Goal: Task Accomplishment & Management: Complete application form

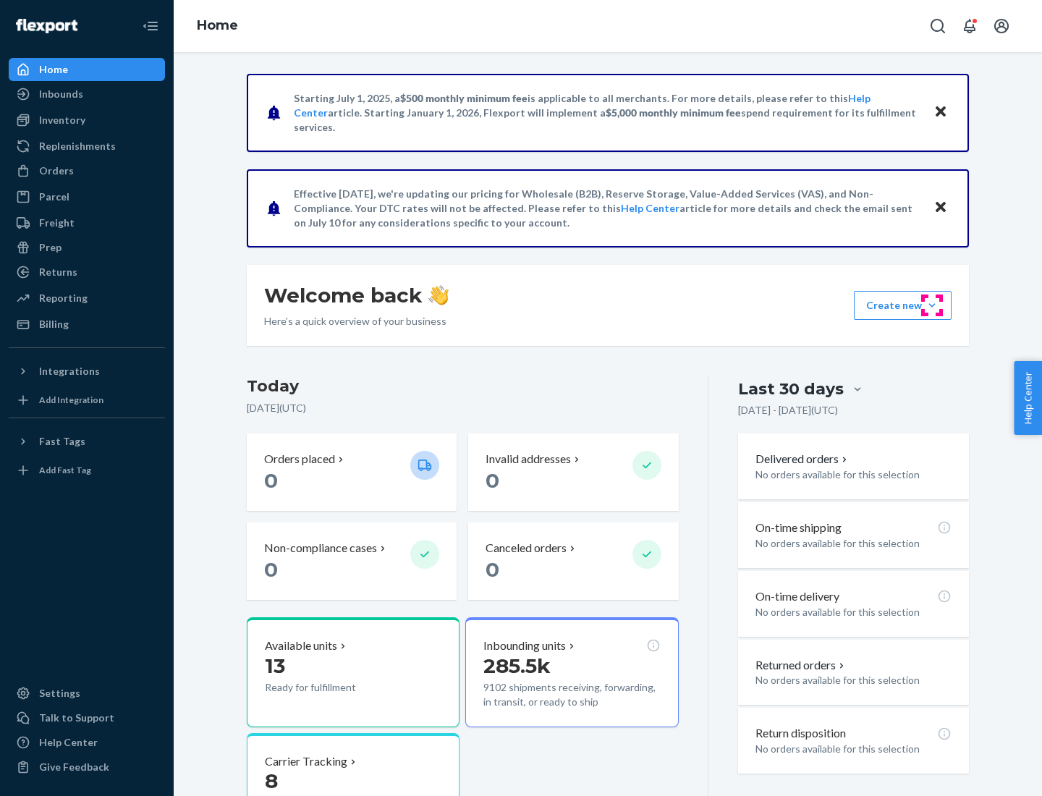
click at [932, 305] on button "Create new Create new inbound Create new order Create new product" at bounding box center [903, 305] width 98 height 29
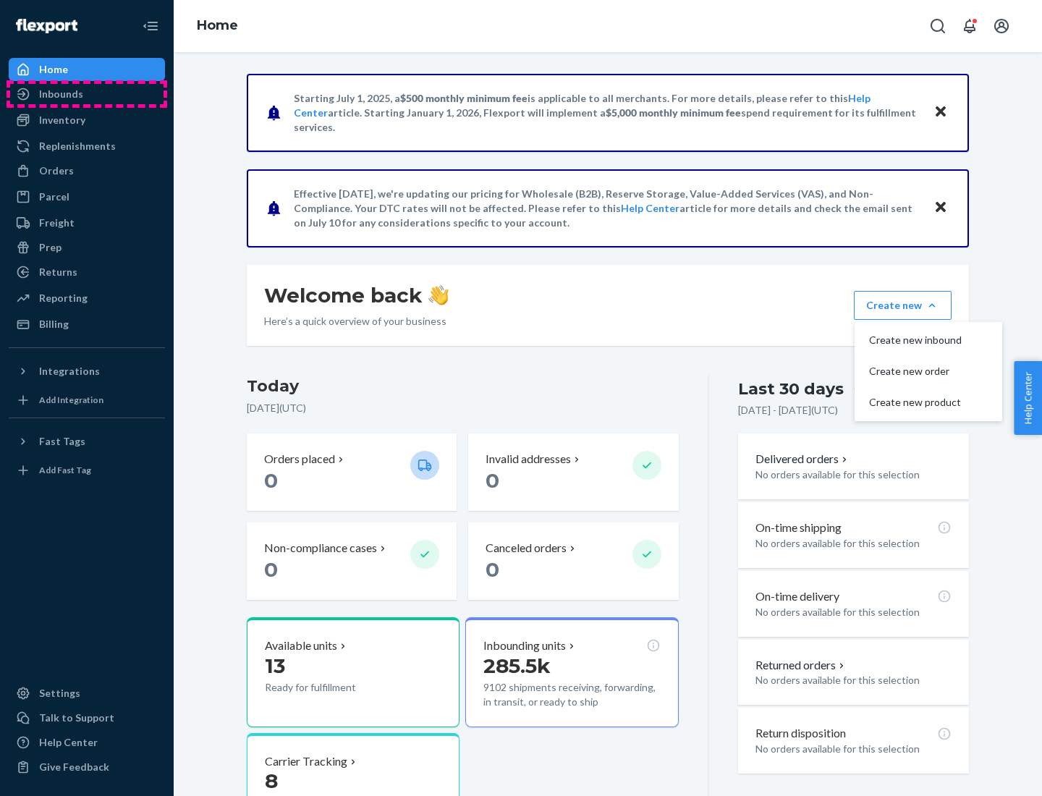
click at [87, 94] on div "Inbounds" at bounding box center [86, 94] width 153 height 20
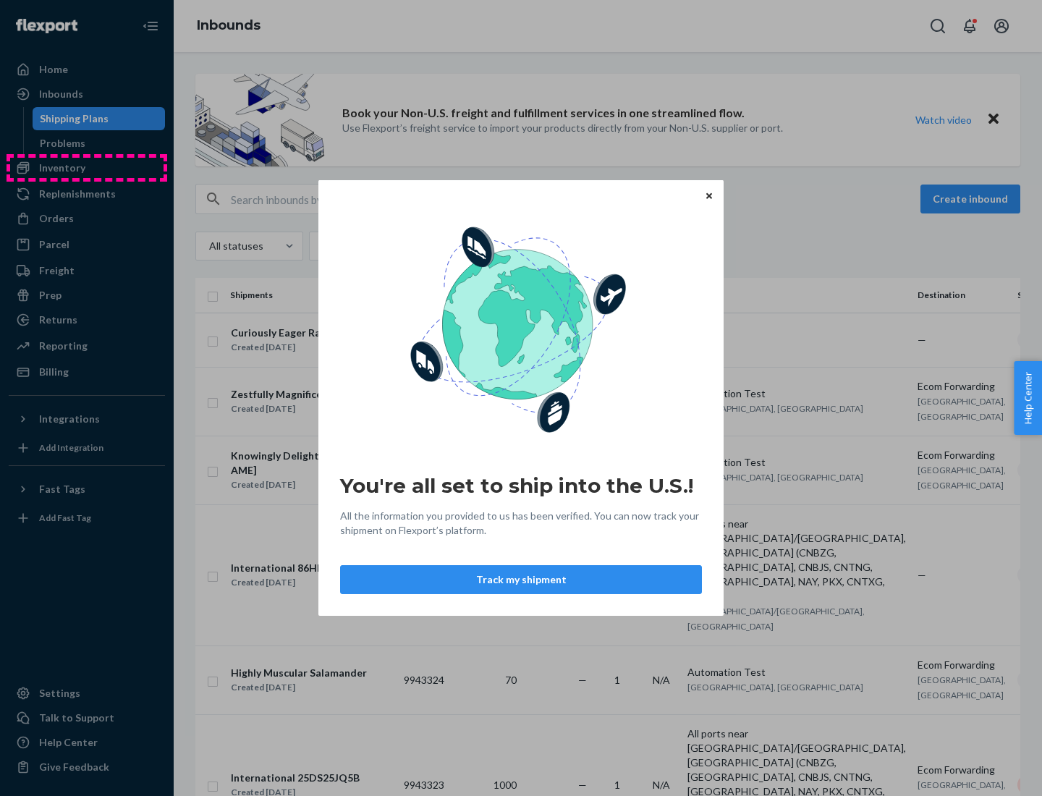
click at [87, 168] on div "You're all set to ship into the U.S.! All the information you provided to us ha…" at bounding box center [521, 398] width 1042 height 796
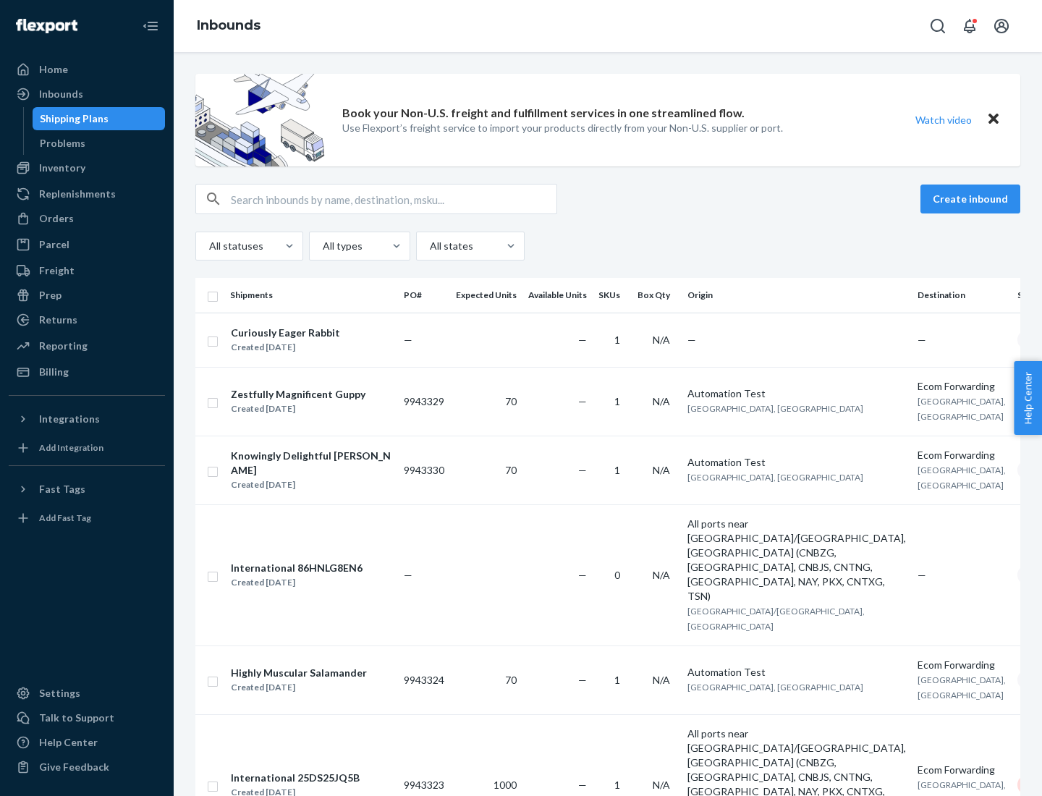
click at [608, 26] on div "Inbounds" at bounding box center [608, 26] width 869 height 52
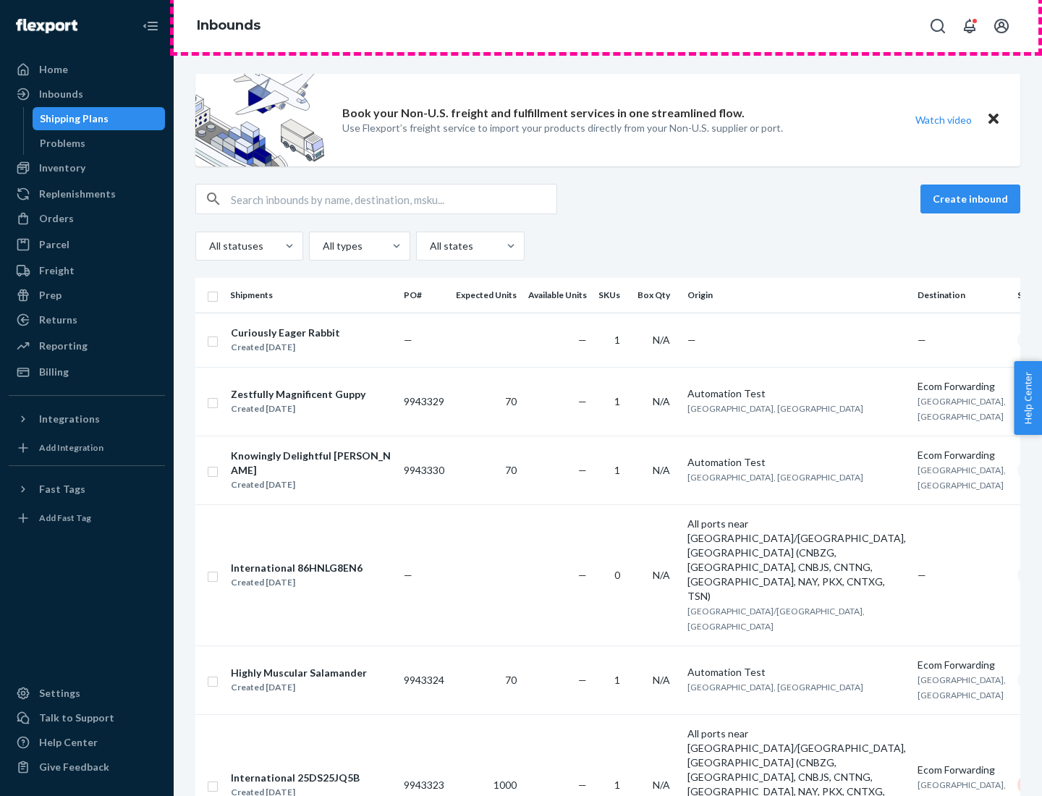
click at [608, 26] on div "Inbounds" at bounding box center [608, 26] width 869 height 52
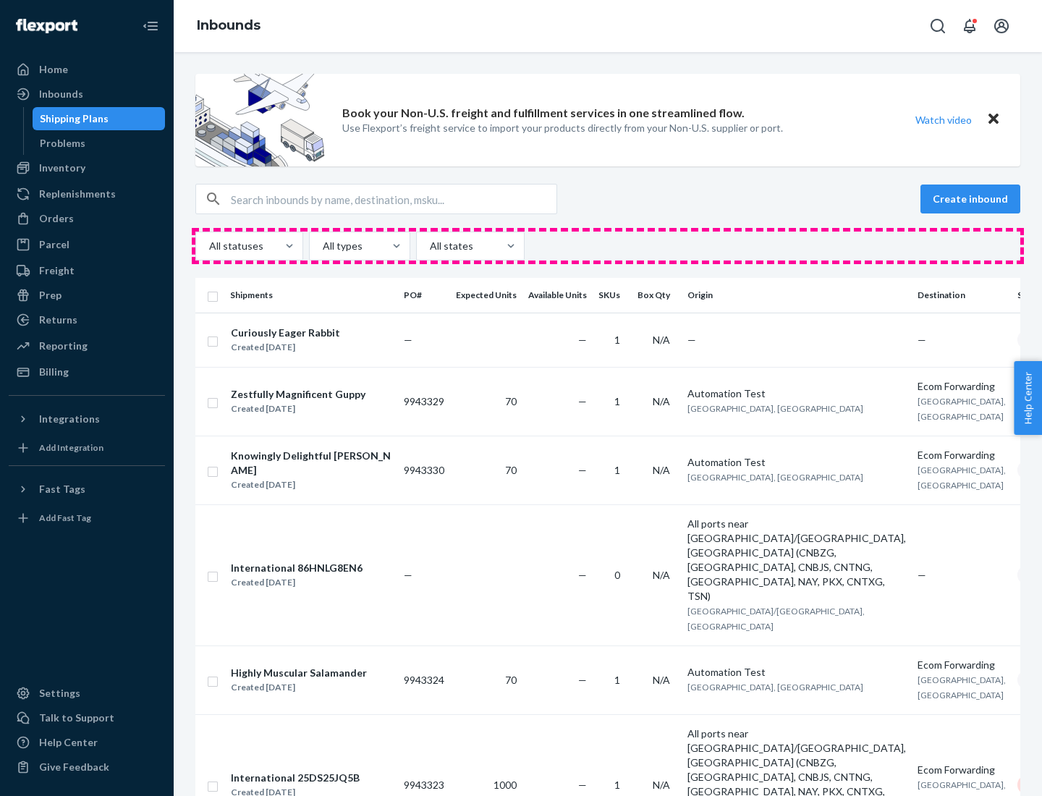
click at [608, 246] on div "All statuses All types All states" at bounding box center [607, 246] width 825 height 29
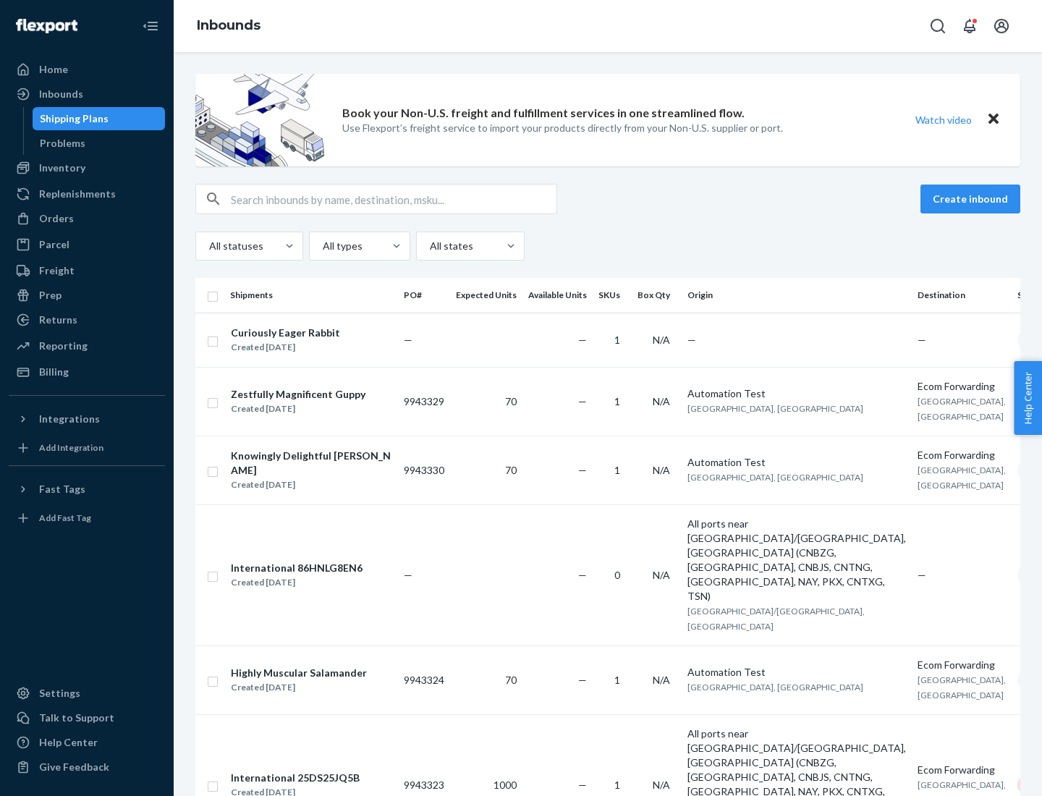
click at [72, 119] on div "Shipping Plans" at bounding box center [74, 118] width 69 height 14
click at [973, 199] on button "Create inbound" at bounding box center [971, 199] width 100 height 29
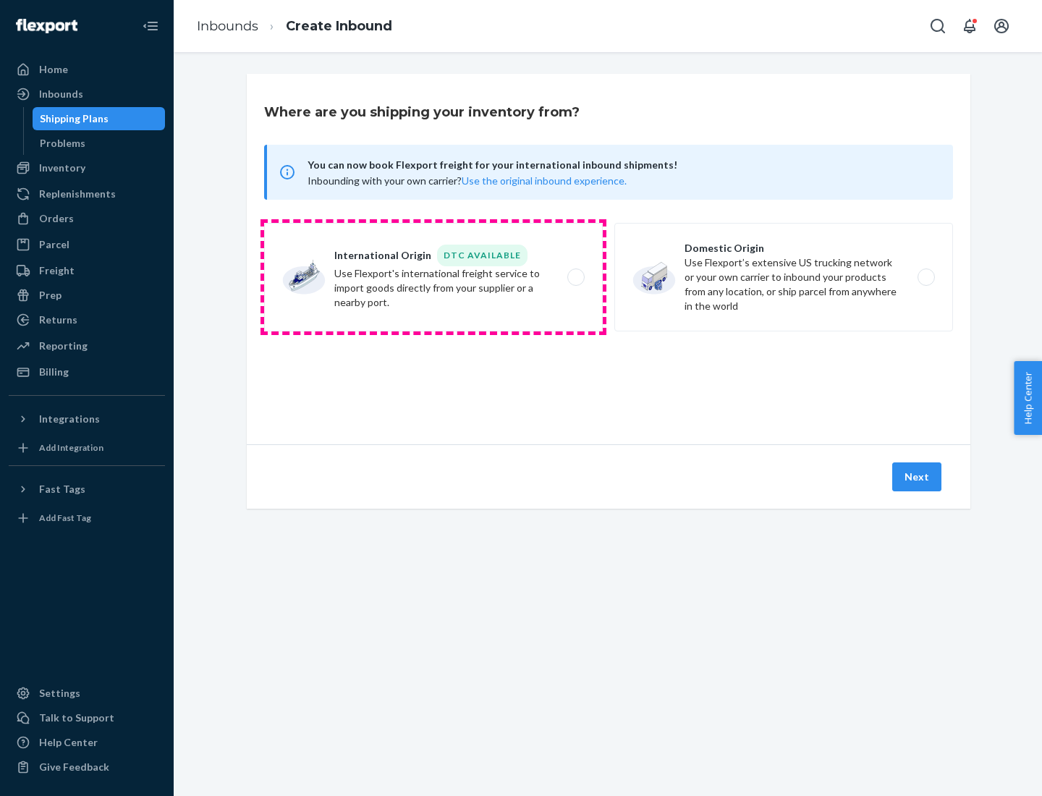
click at [434, 277] on label "International Origin DTC Available Use Flexport's international freight service…" at bounding box center [433, 277] width 339 height 109
click at [575, 277] on input "International Origin DTC Available Use Flexport's international freight service…" at bounding box center [579, 277] width 9 height 9
radio input "true"
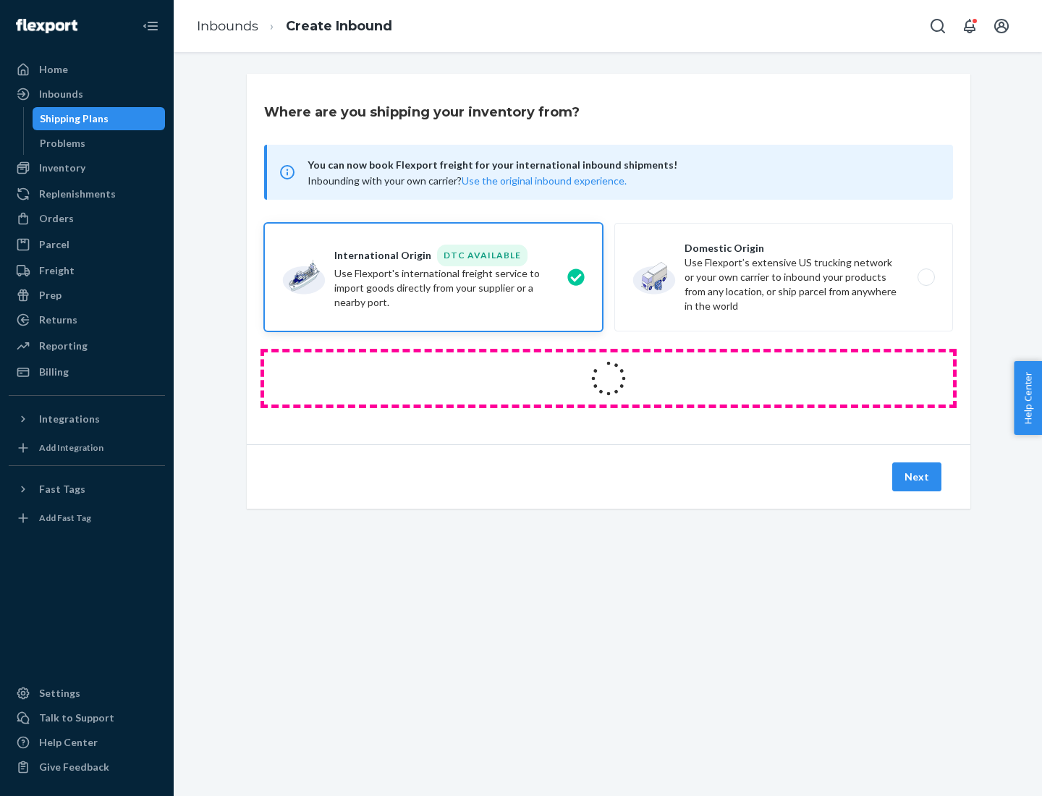
click at [609, 379] on icon at bounding box center [608, 378] width 41 height 41
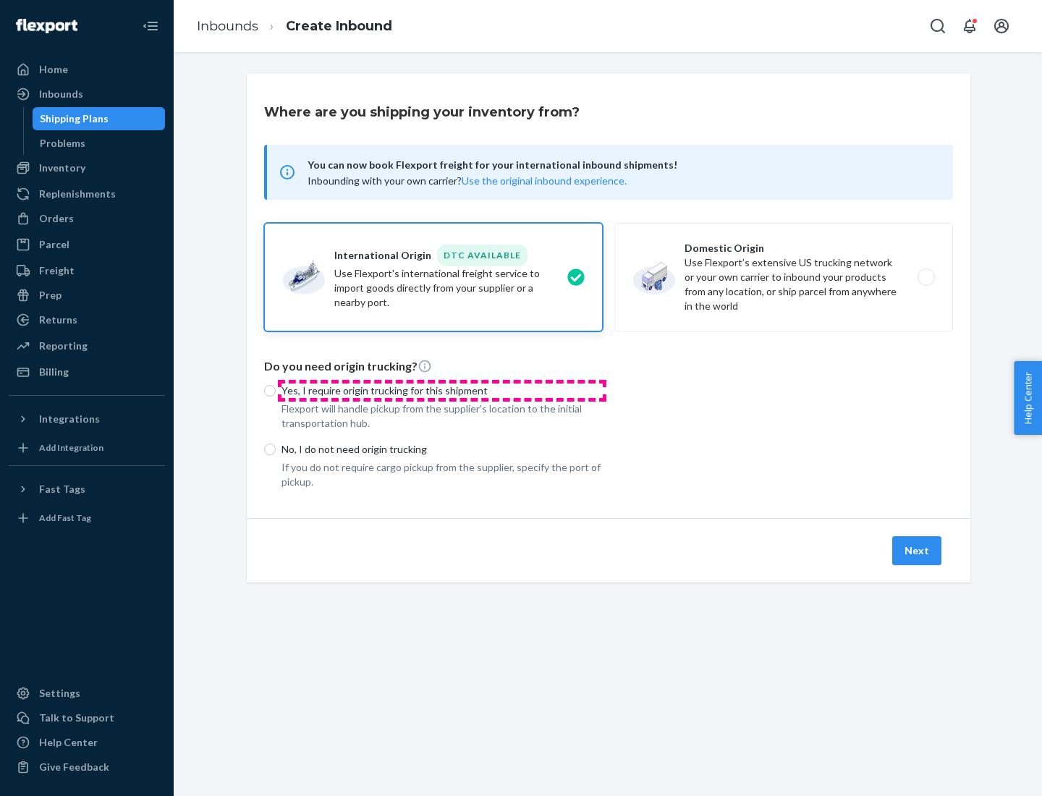
click at [442, 390] on p "Yes, I require origin trucking for this shipment" at bounding box center [442, 391] width 321 height 14
click at [276, 390] on input "Yes, I require origin trucking for this shipment" at bounding box center [270, 391] width 12 height 12
radio input "true"
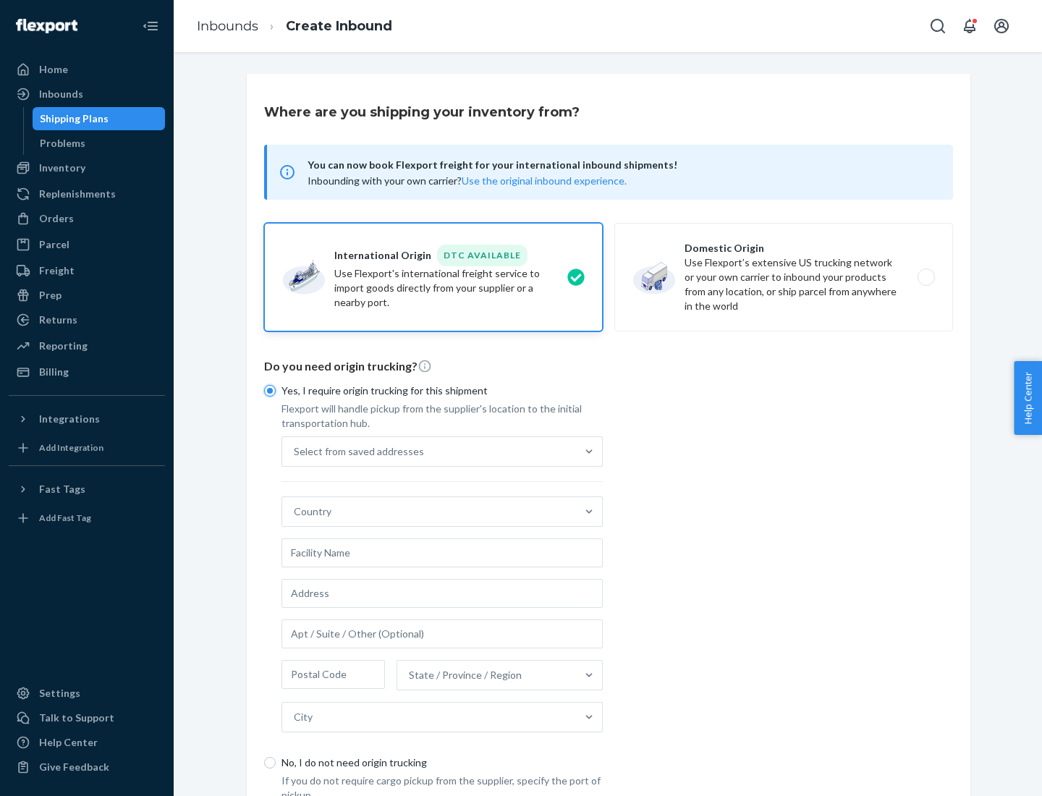
scroll to position [28, 0]
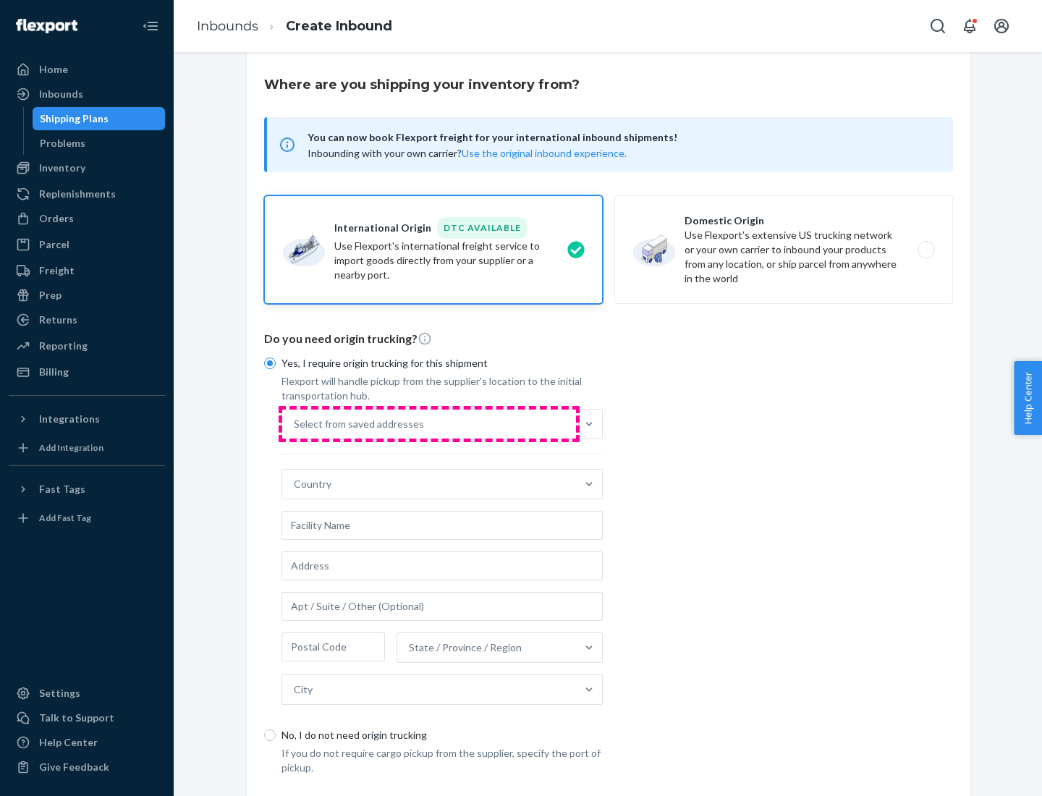
click at [429, 423] on div "Select from saved addresses" at bounding box center [429, 424] width 294 height 29
click at [295, 423] on input "Select from saved addresses" at bounding box center [294, 424] width 1 height 14
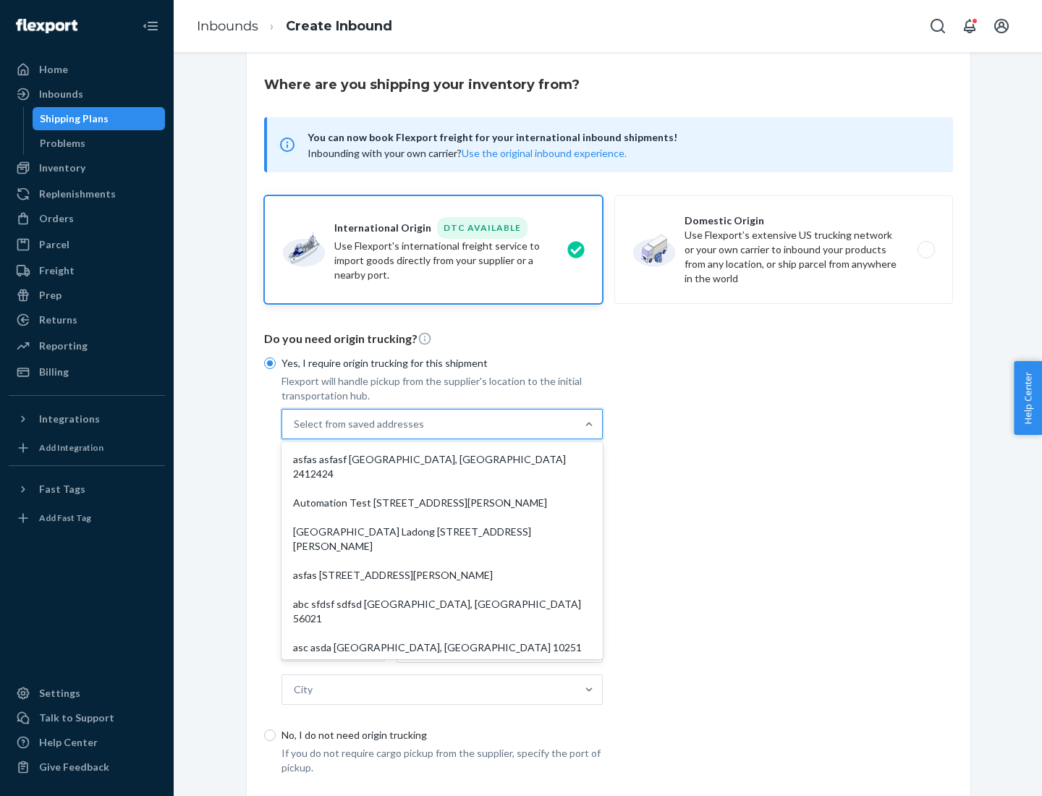
scroll to position [63, 0]
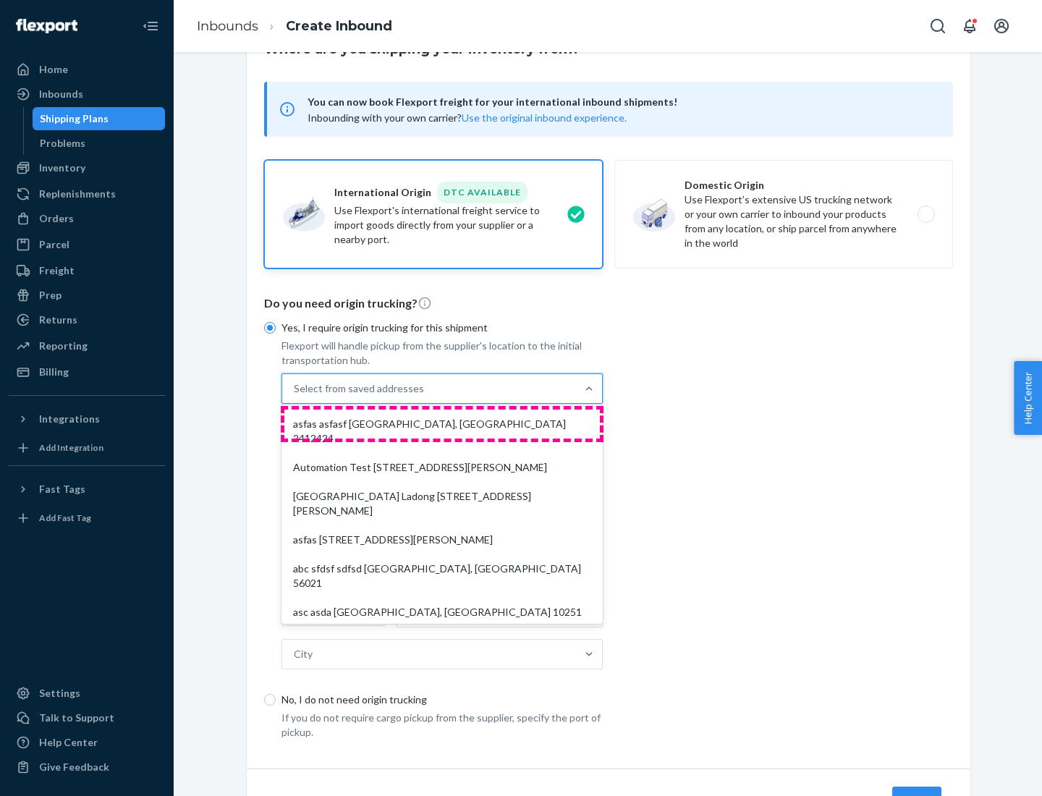
click at [442, 423] on div "asfas asfasf [GEOGRAPHIC_DATA], [GEOGRAPHIC_DATA] 2412424" at bounding box center [442, 431] width 316 height 43
click at [295, 396] on input "option asfas asfasf [GEOGRAPHIC_DATA], [GEOGRAPHIC_DATA] 2412424 focused, 1 of …" at bounding box center [294, 388] width 1 height 14
type input "asfas"
type input "asfasf"
type input "2412424"
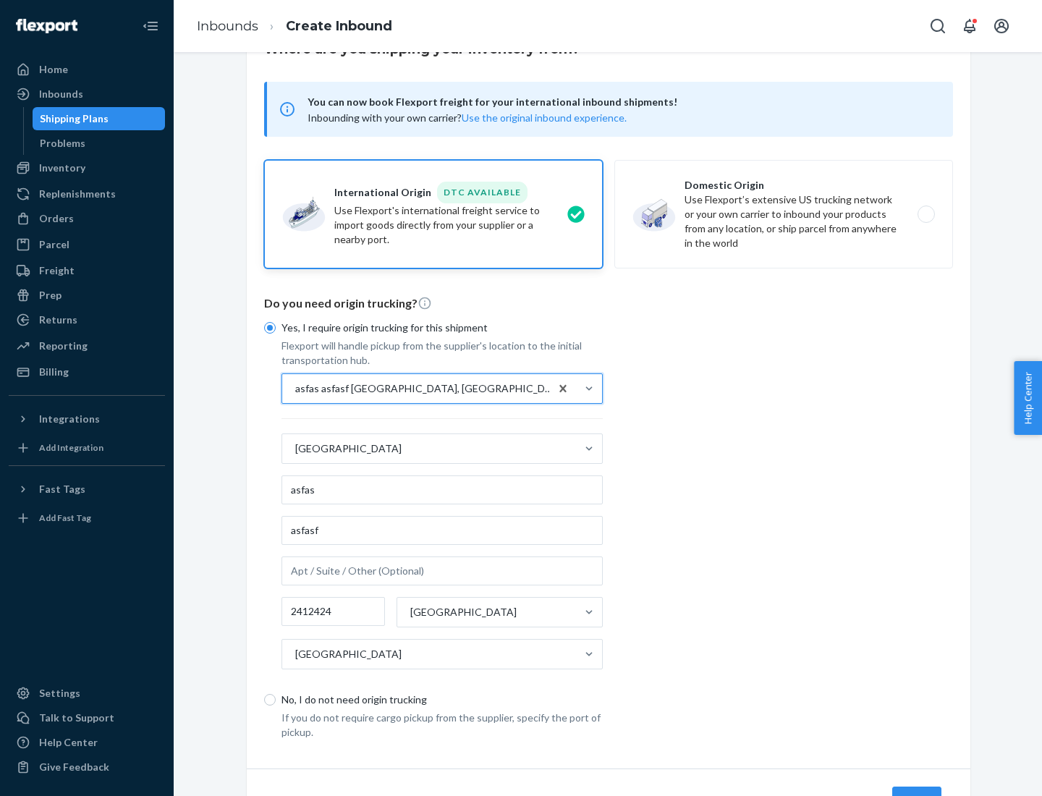
scroll to position [135, 0]
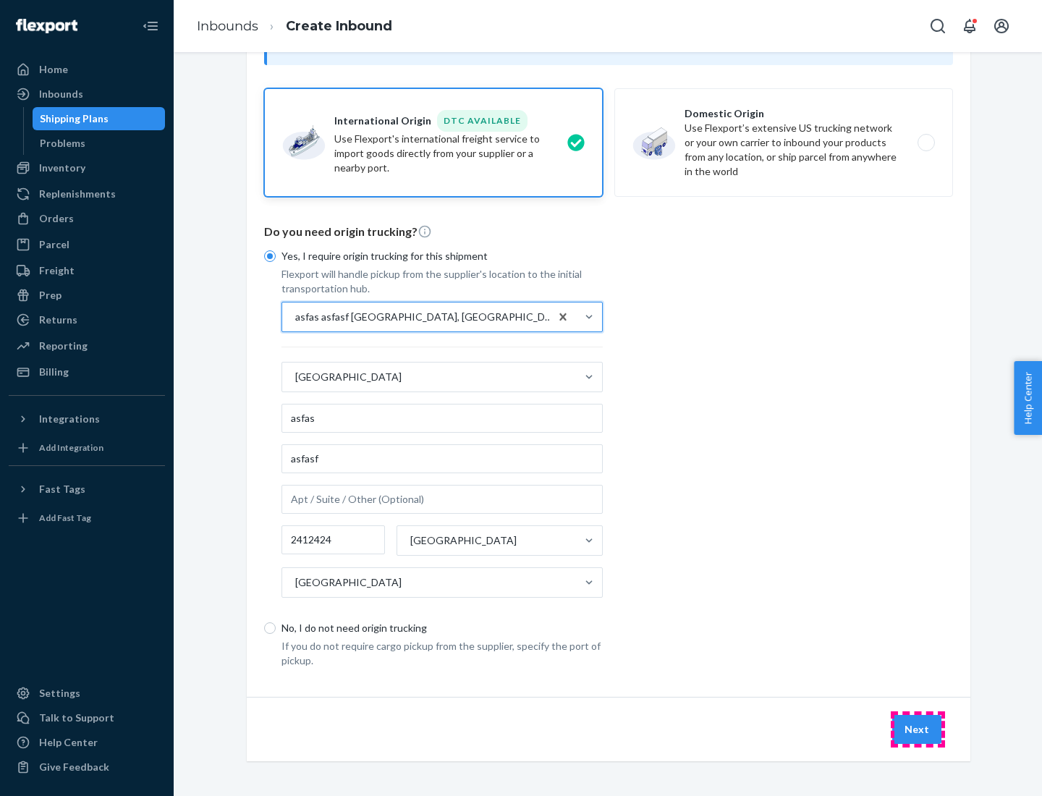
click at [918, 729] on button "Next" at bounding box center [916, 729] width 49 height 29
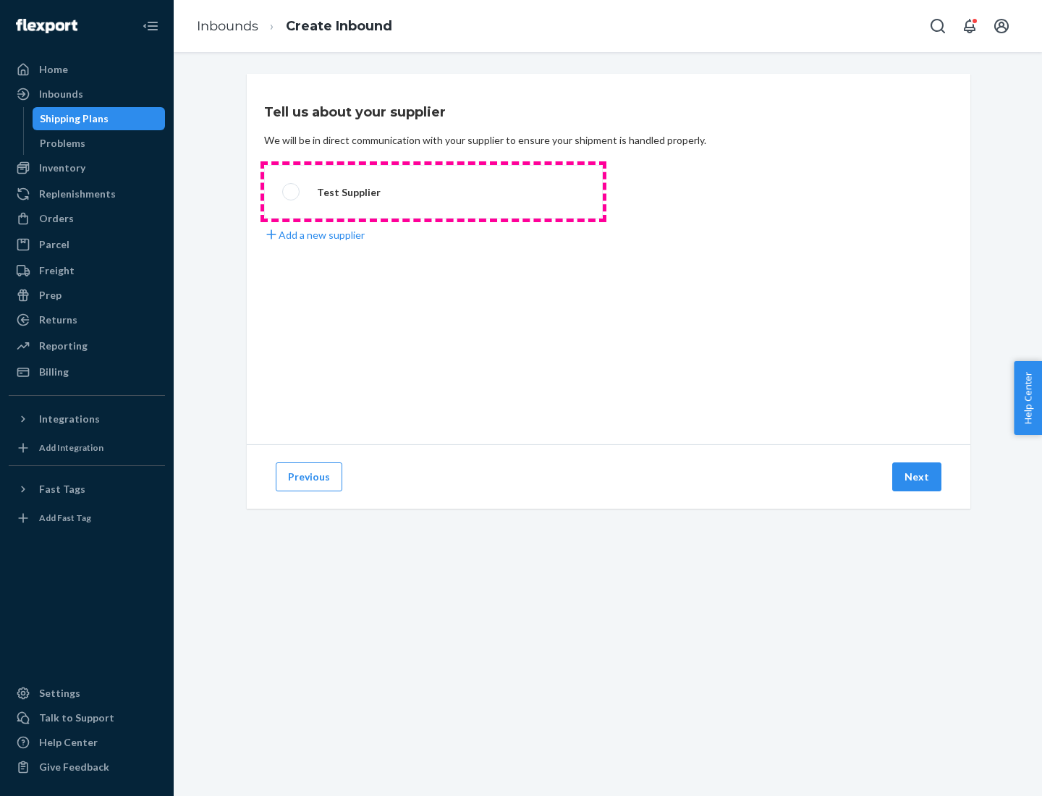
click at [434, 192] on label "Test Supplier" at bounding box center [433, 192] width 339 height 54
click at [292, 192] on input "Test Supplier" at bounding box center [286, 191] width 9 height 9
radio input "true"
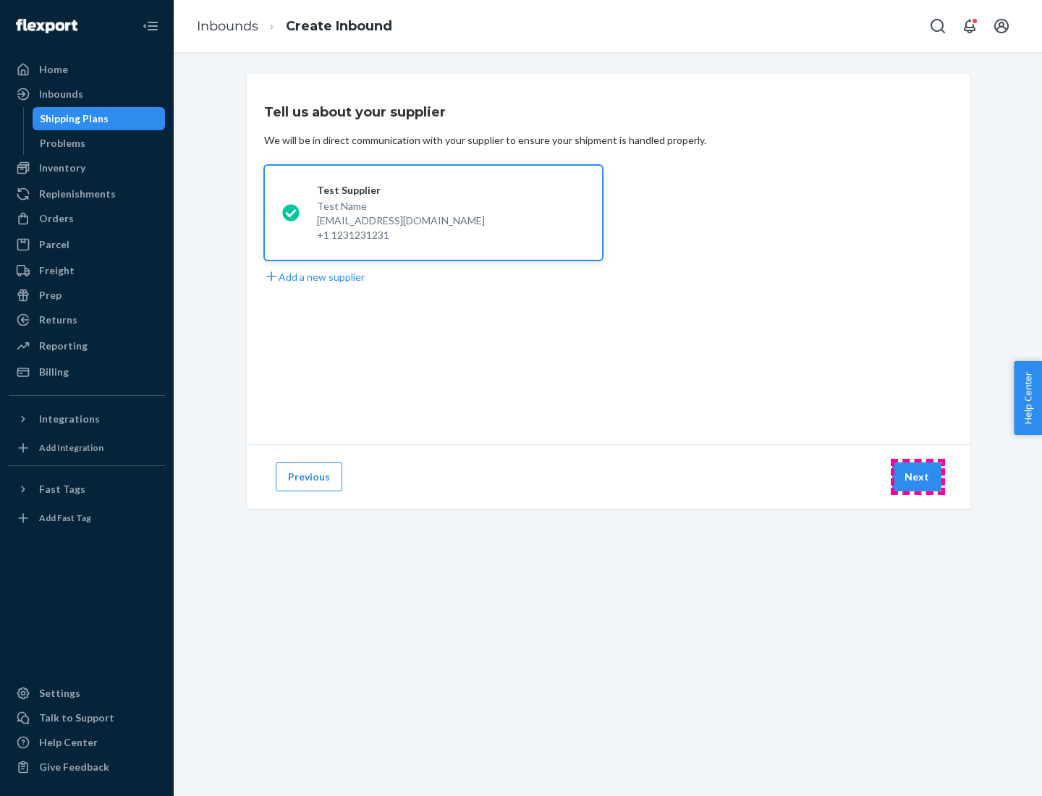
click at [918, 477] on button "Next" at bounding box center [916, 477] width 49 height 29
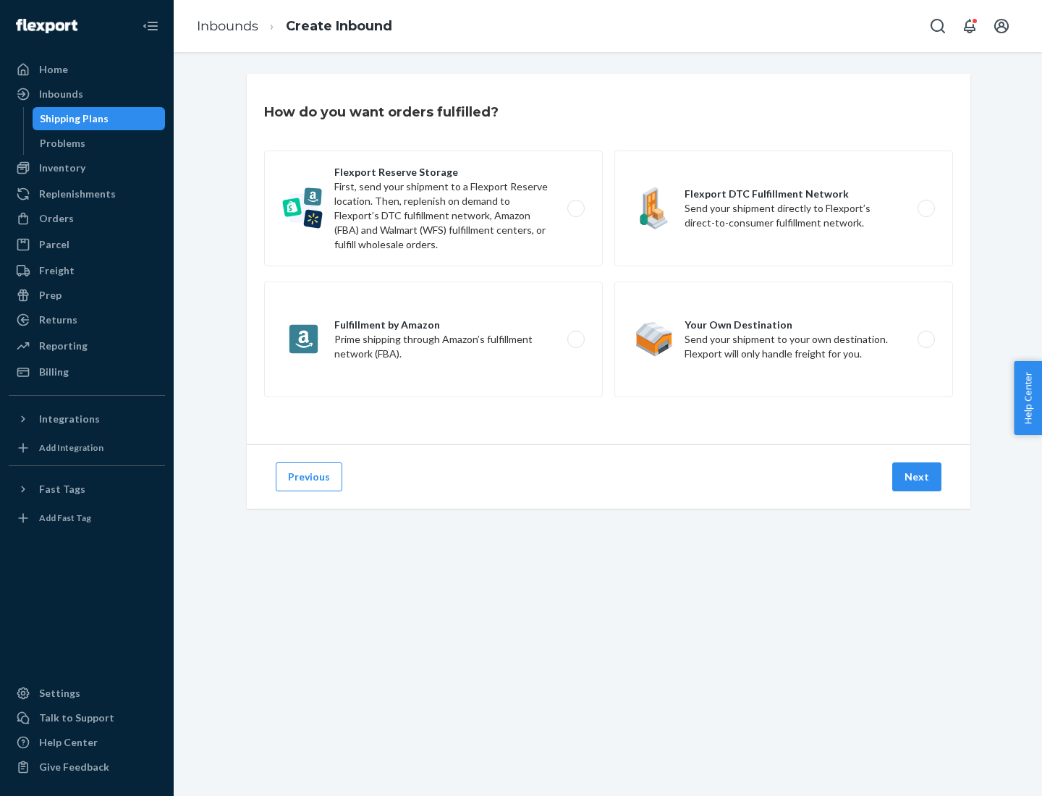
click at [434, 339] on label "Fulfillment by Amazon Prime shipping through Amazon’s fulfillment network (FBA)." at bounding box center [433, 340] width 339 height 116
click at [575, 339] on input "Fulfillment by Amazon Prime shipping through Amazon’s fulfillment network (FBA)." at bounding box center [579, 339] width 9 height 9
radio input "true"
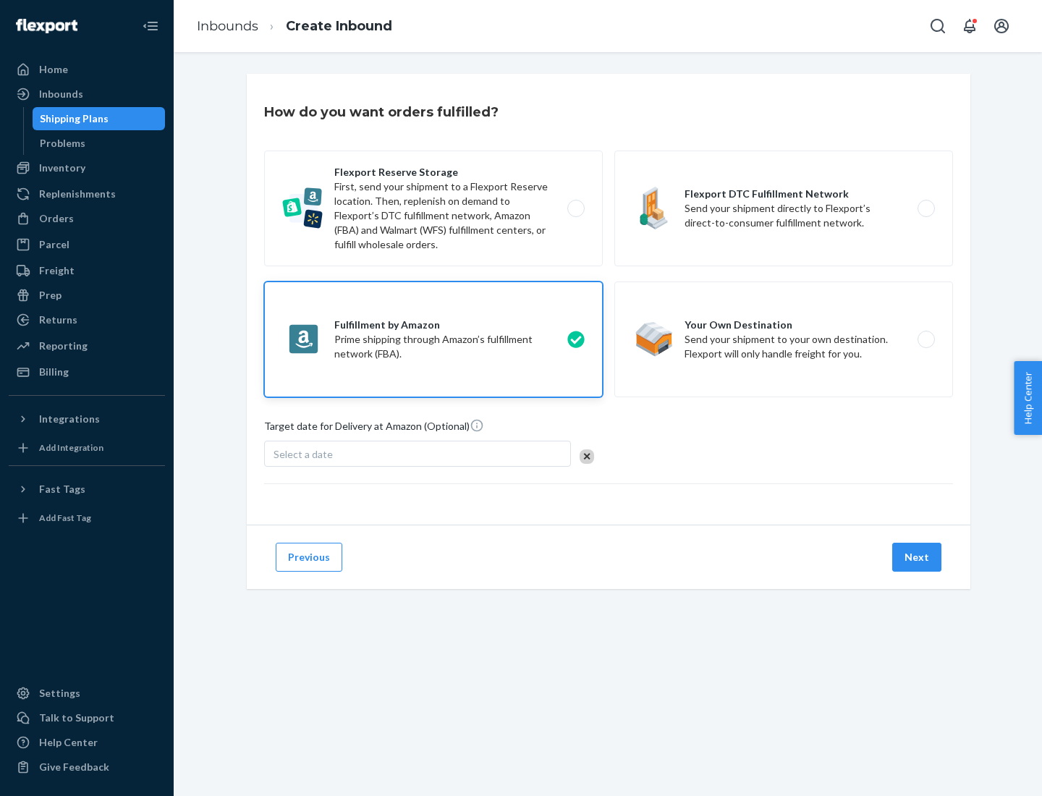
click at [918, 557] on button "Next" at bounding box center [916, 557] width 49 height 29
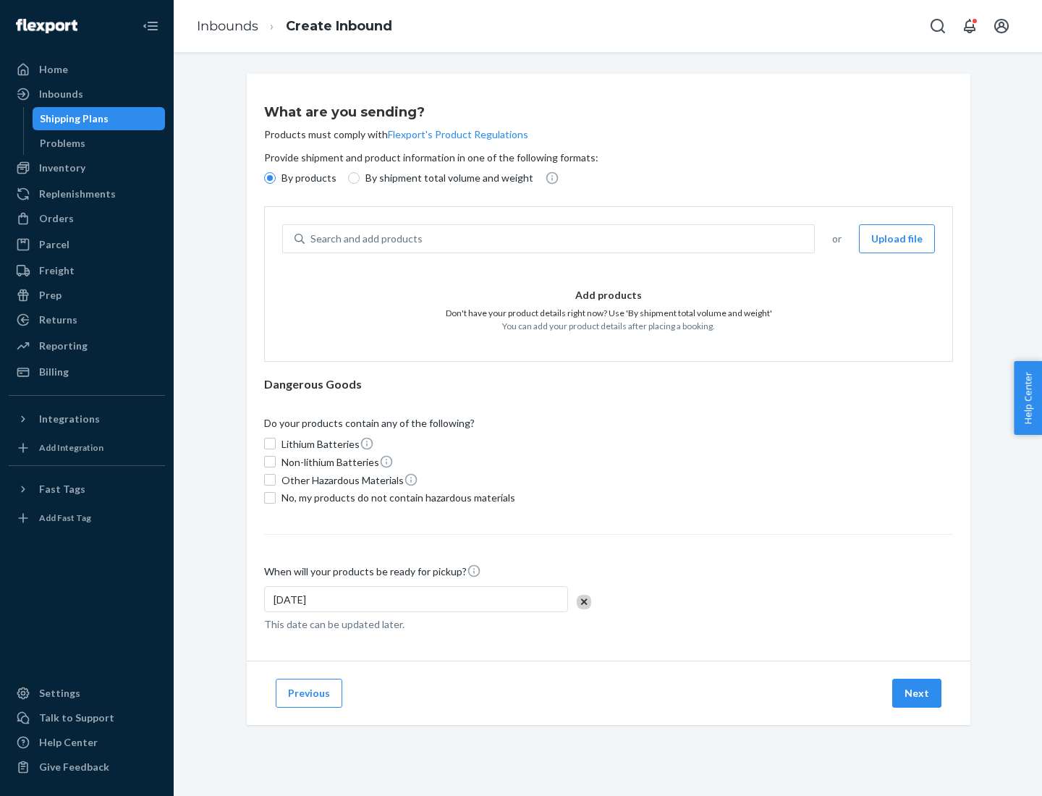
click at [445, 178] on p "By shipment total volume and weight" at bounding box center [450, 178] width 168 height 14
click at [360, 178] on input "By shipment total volume and weight" at bounding box center [354, 178] width 12 height 12
radio input "true"
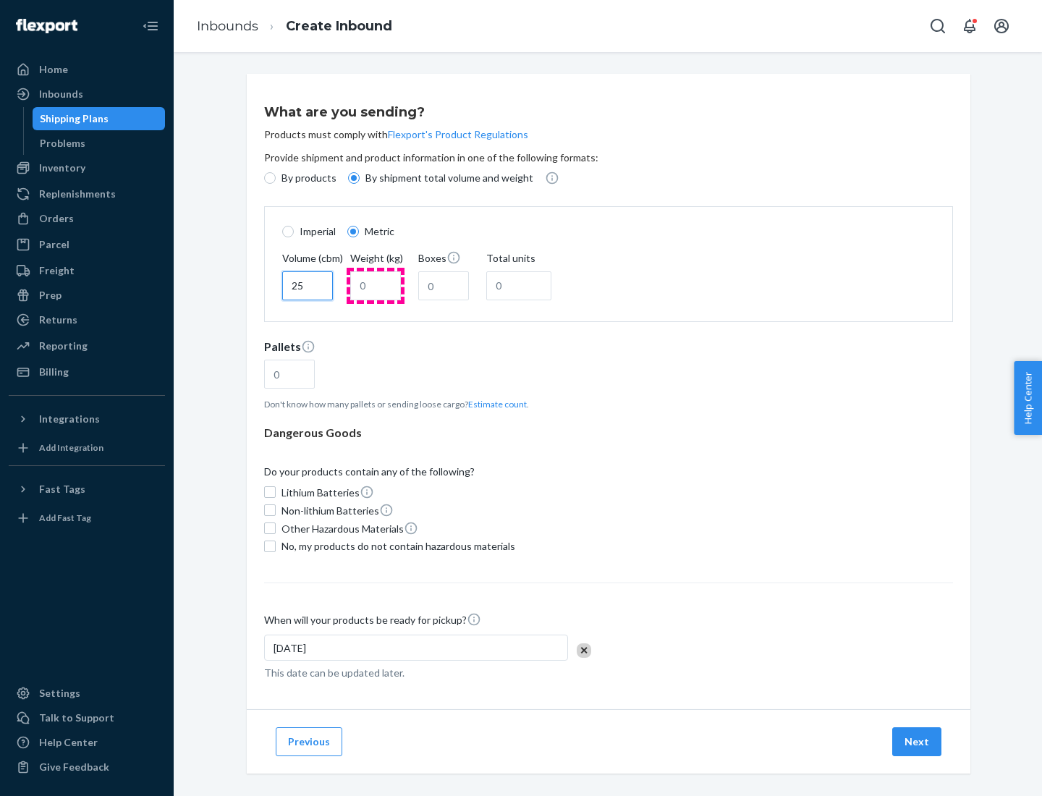
type input "25"
type input "100"
type input "50"
type input "500"
click at [494, 404] on button "Estimate count" at bounding box center [497, 404] width 59 height 12
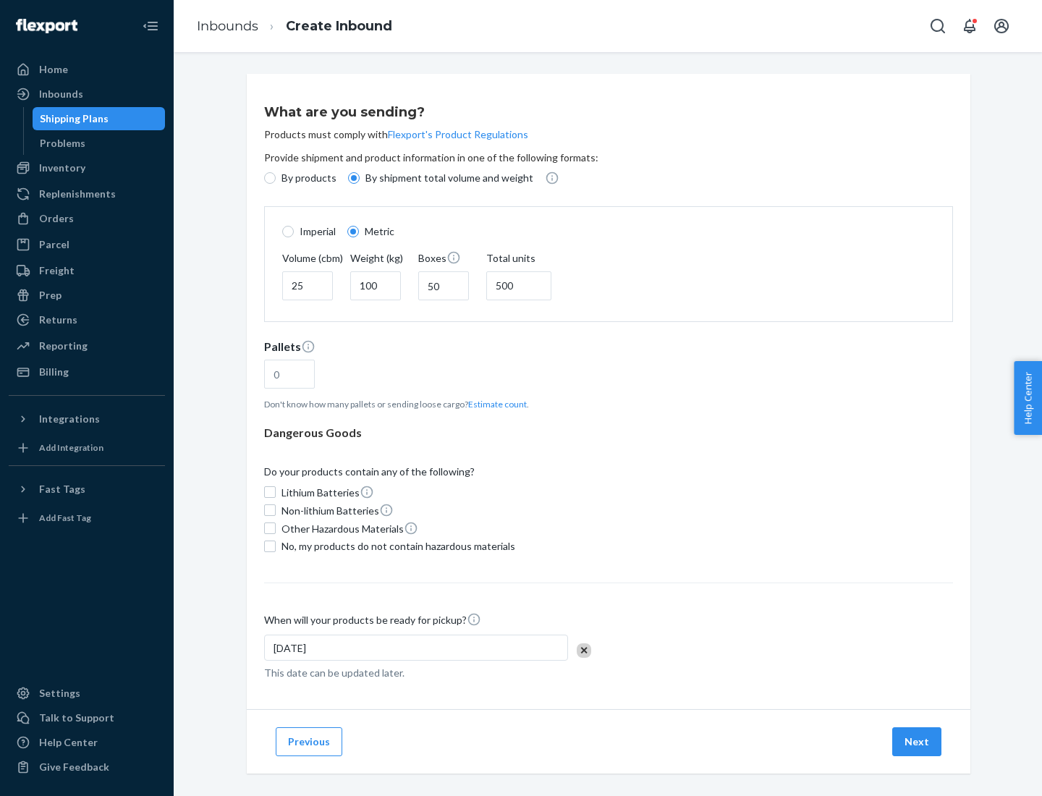
type input "16"
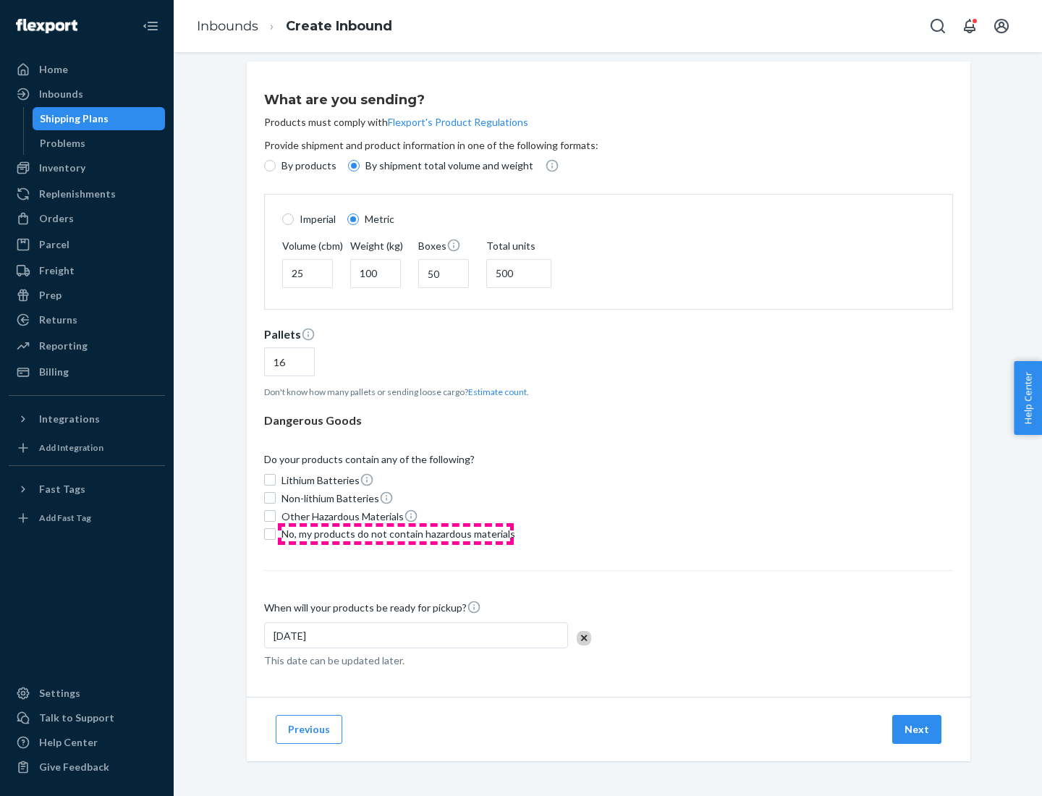
click at [396, 533] on span "No, my products do not contain hazardous materials" at bounding box center [399, 534] width 234 height 14
click at [276, 533] on input "No, my products do not contain hazardous materials" at bounding box center [270, 534] width 12 height 12
checkbox input "true"
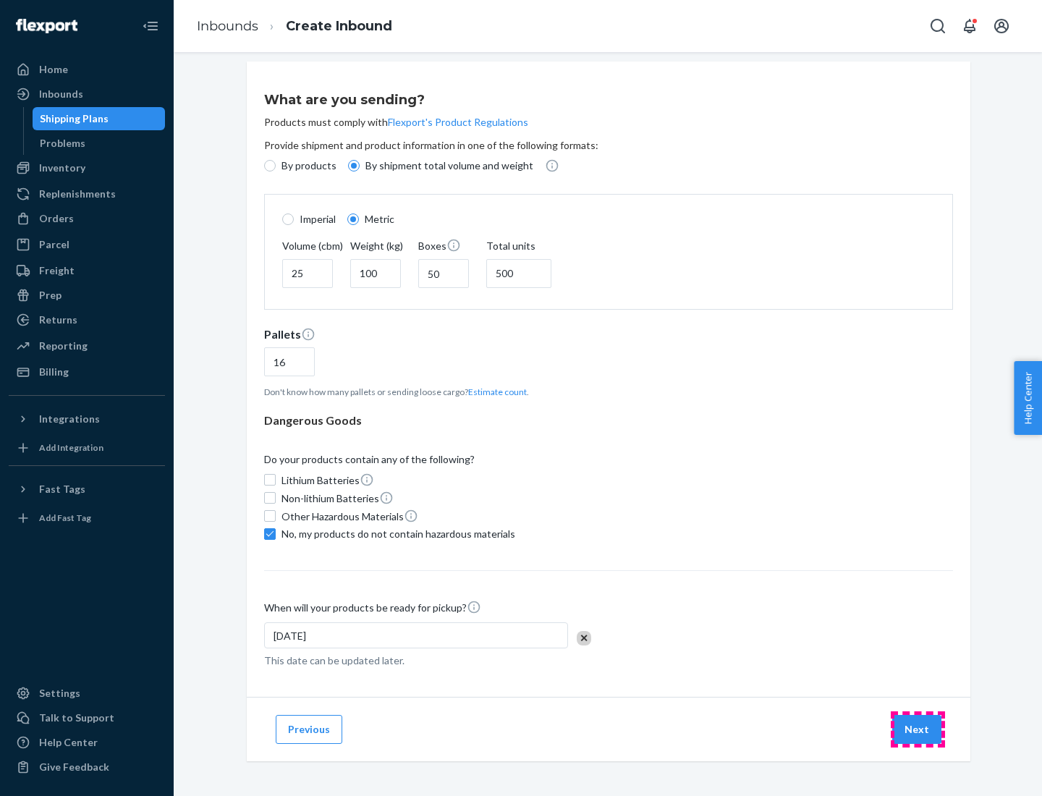
click at [918, 729] on button "Next" at bounding box center [916, 729] width 49 height 29
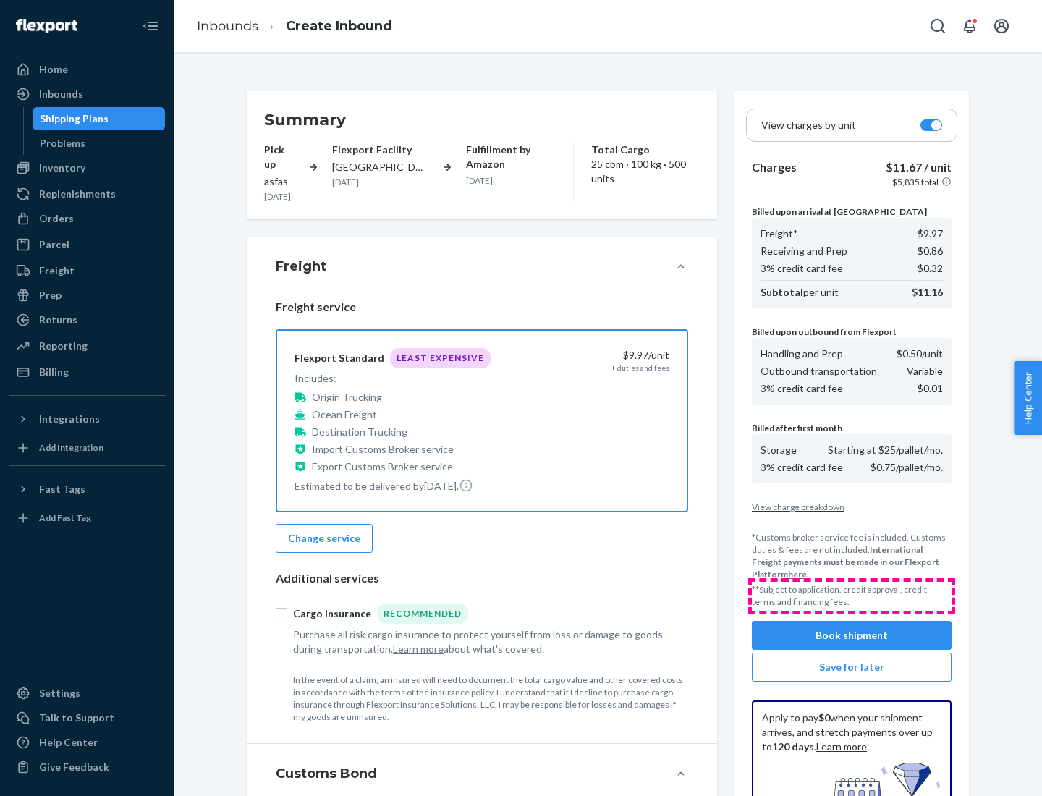
scroll to position [211, 0]
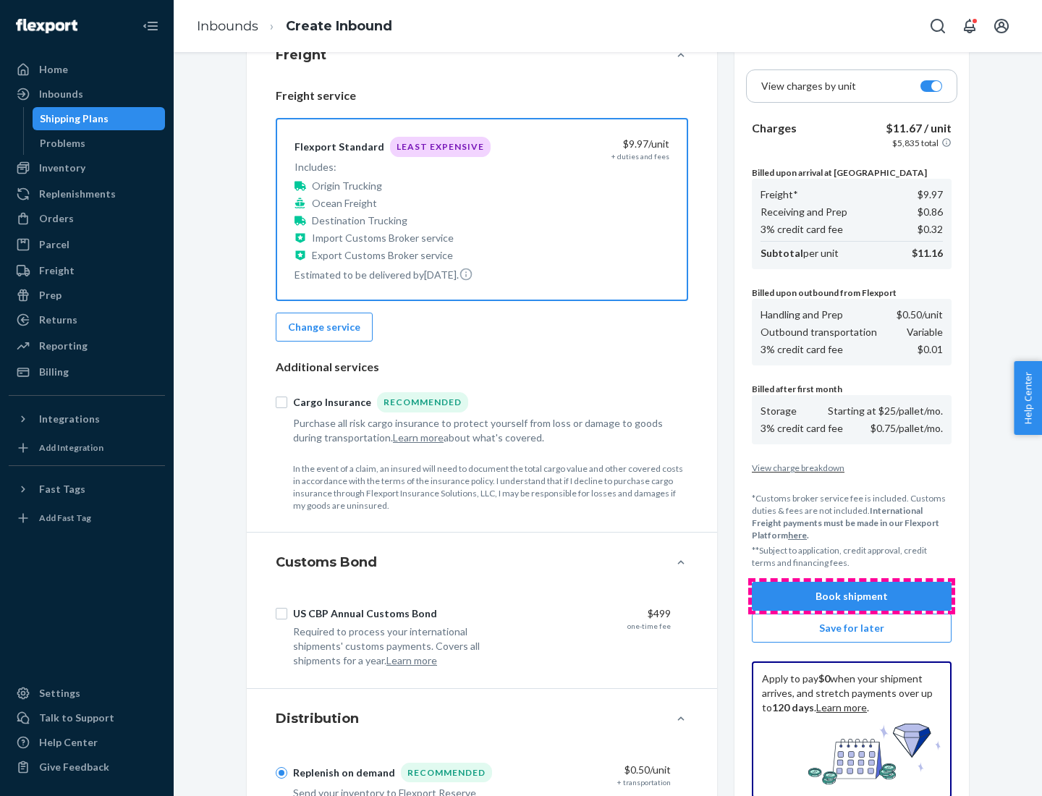
click at [852, 596] on button "Book shipment" at bounding box center [852, 596] width 200 height 29
